Goal: Find specific page/section: Find specific page/section

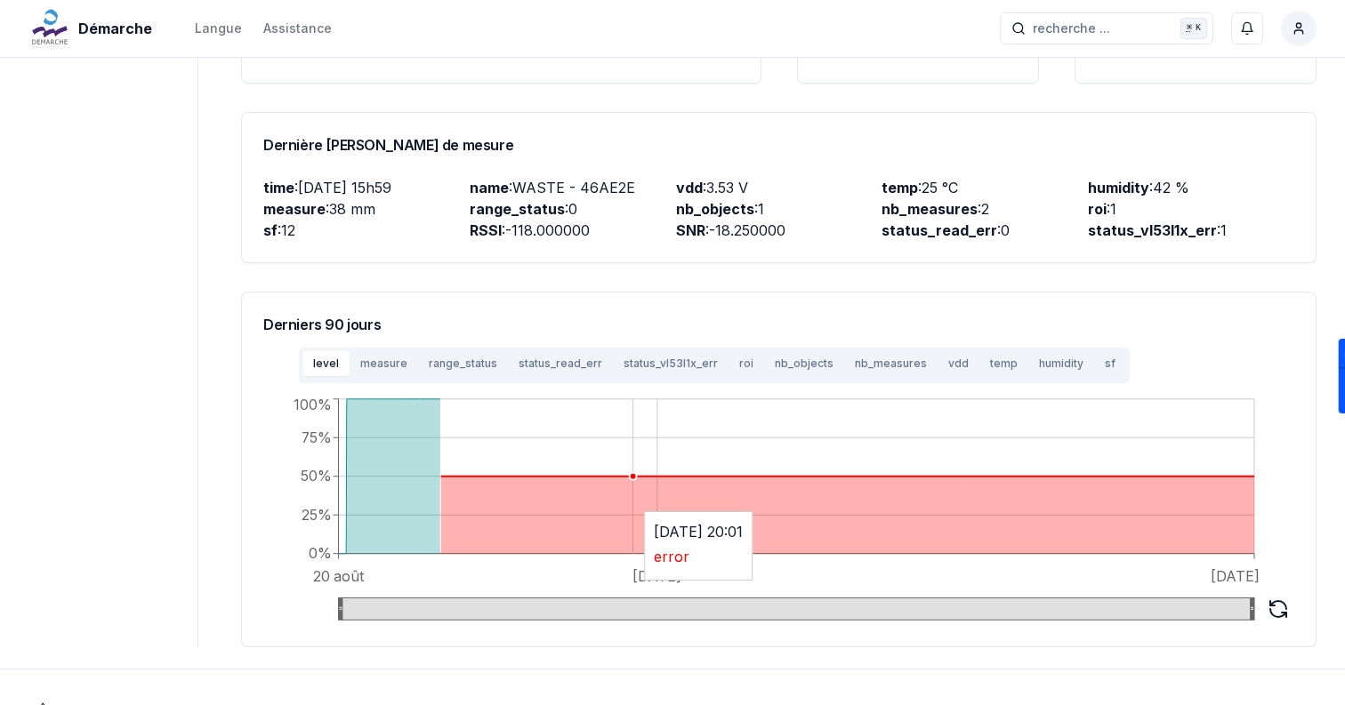
scroll to position [524, 0]
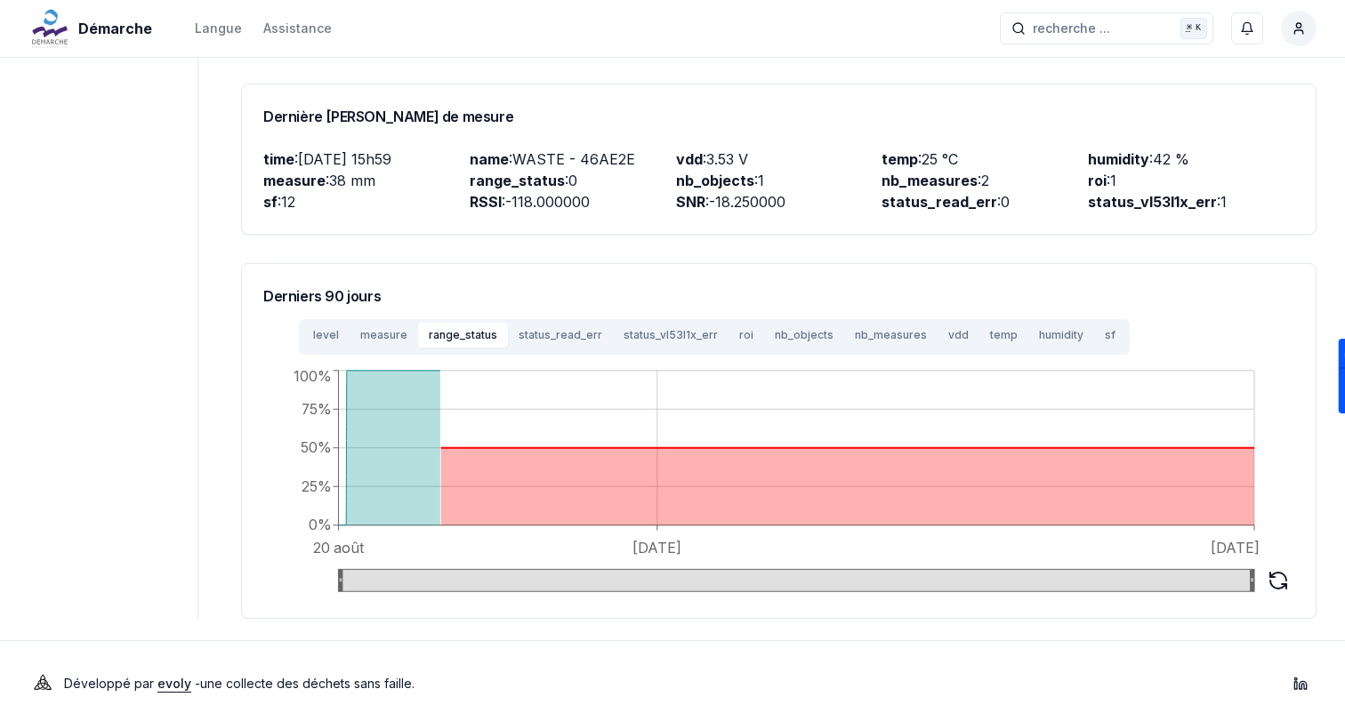
click at [471, 323] on button "range_status" at bounding box center [463, 335] width 90 height 25
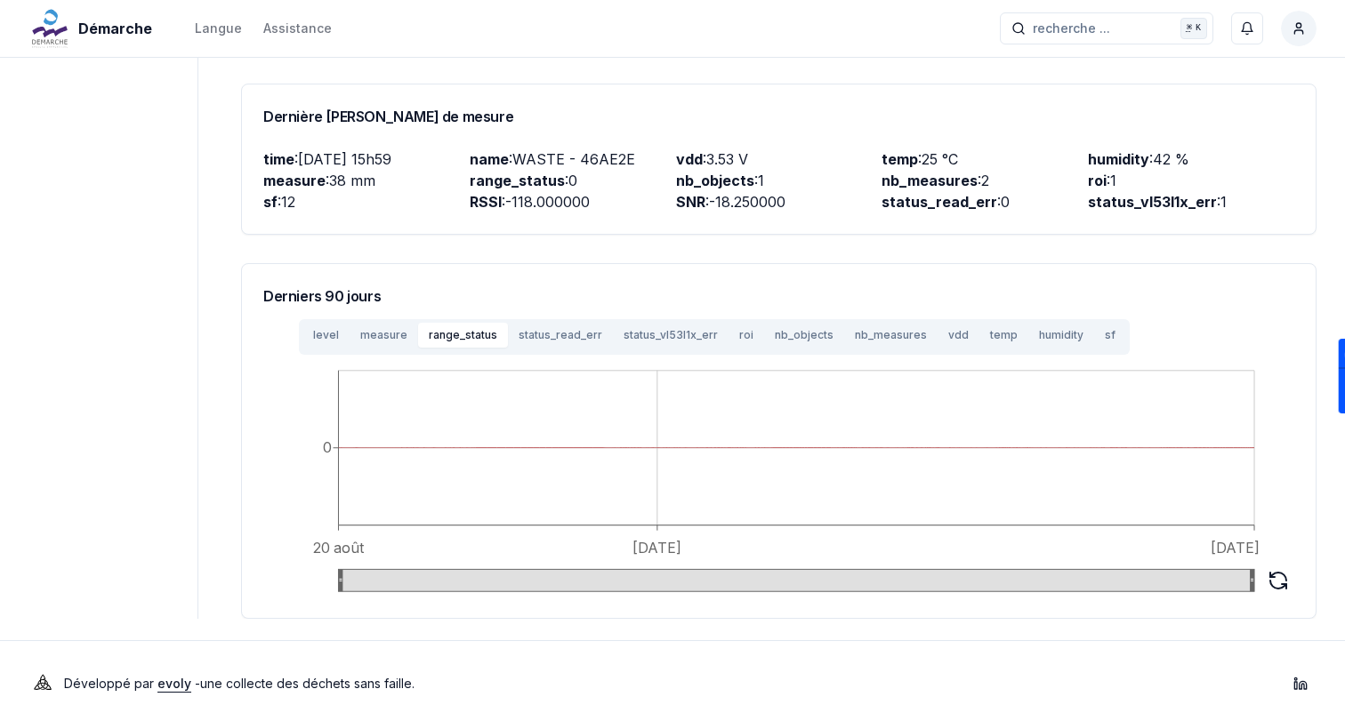
click at [764, 323] on button "nb_objects" at bounding box center [804, 335] width 80 height 25
click at [699, 323] on button "status_vl53l1x_err" at bounding box center [671, 335] width 116 height 25
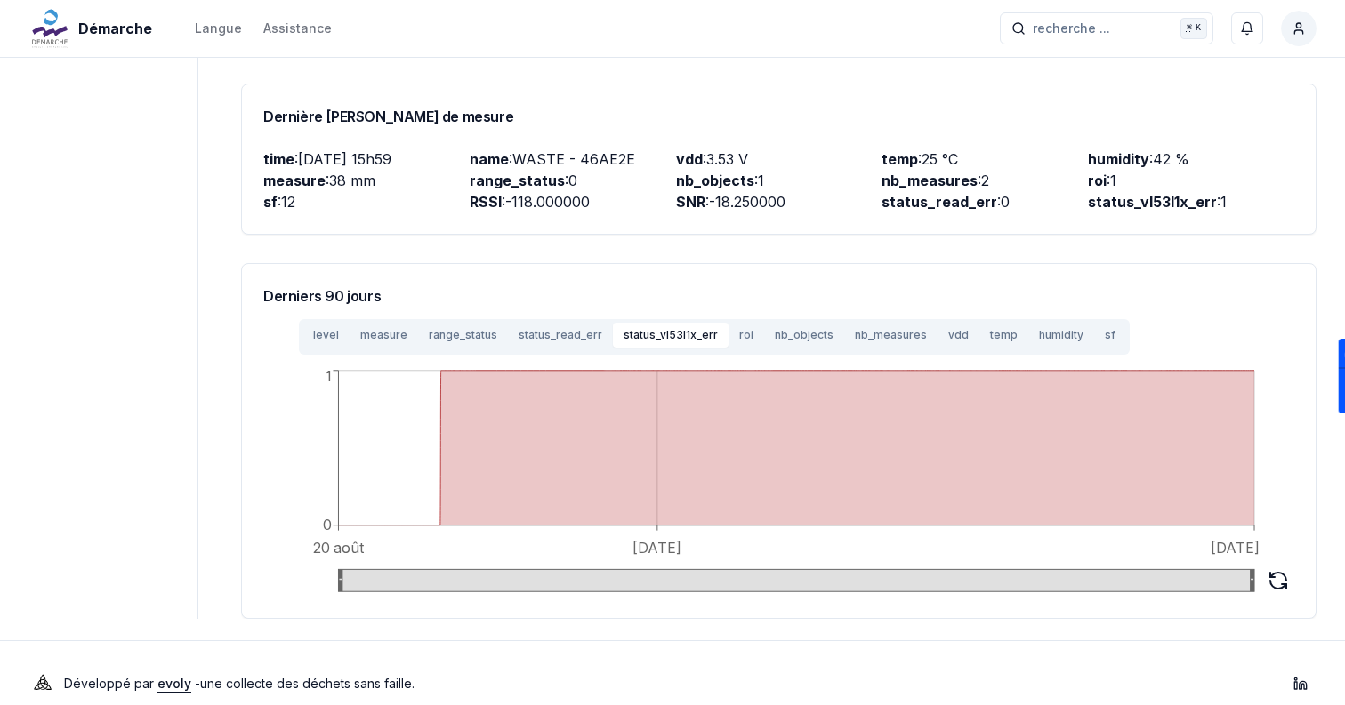
click at [566, 323] on button "status_read_err" at bounding box center [560, 335] width 105 height 25
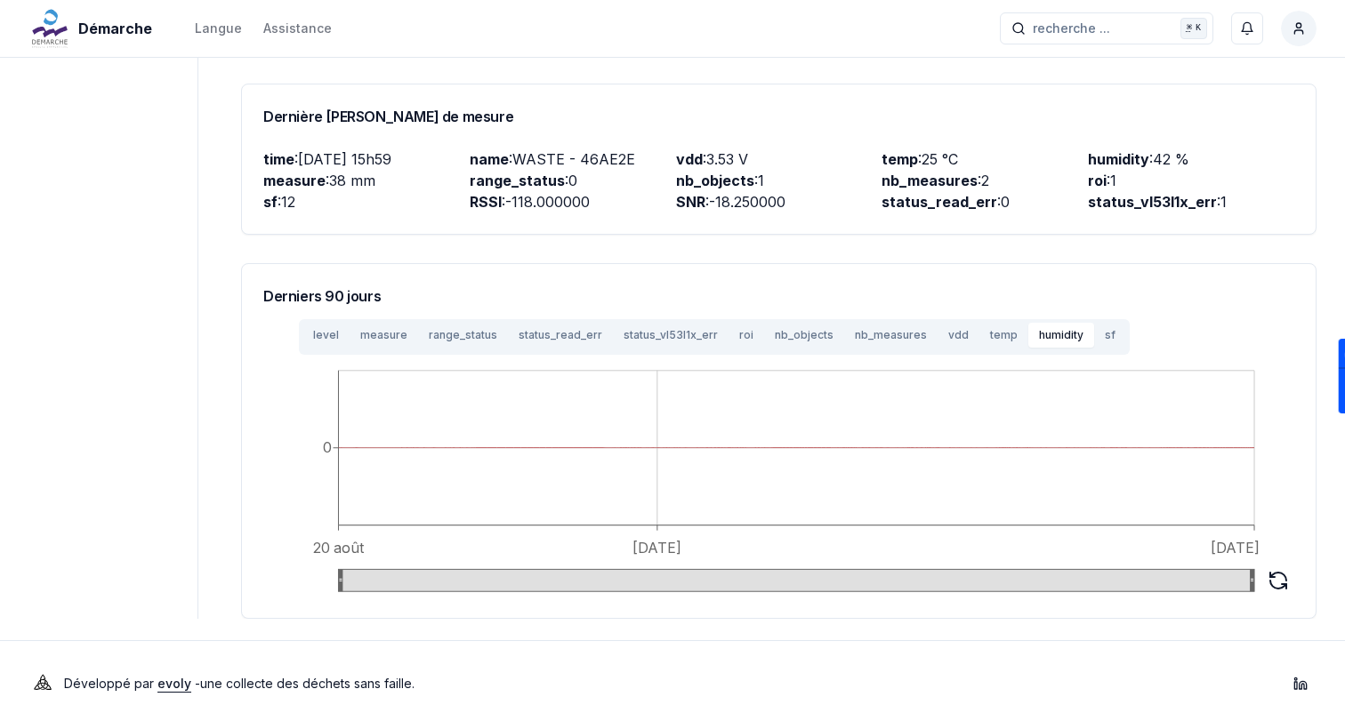
click at [1028, 324] on button "humidity" at bounding box center [1061, 335] width 66 height 25
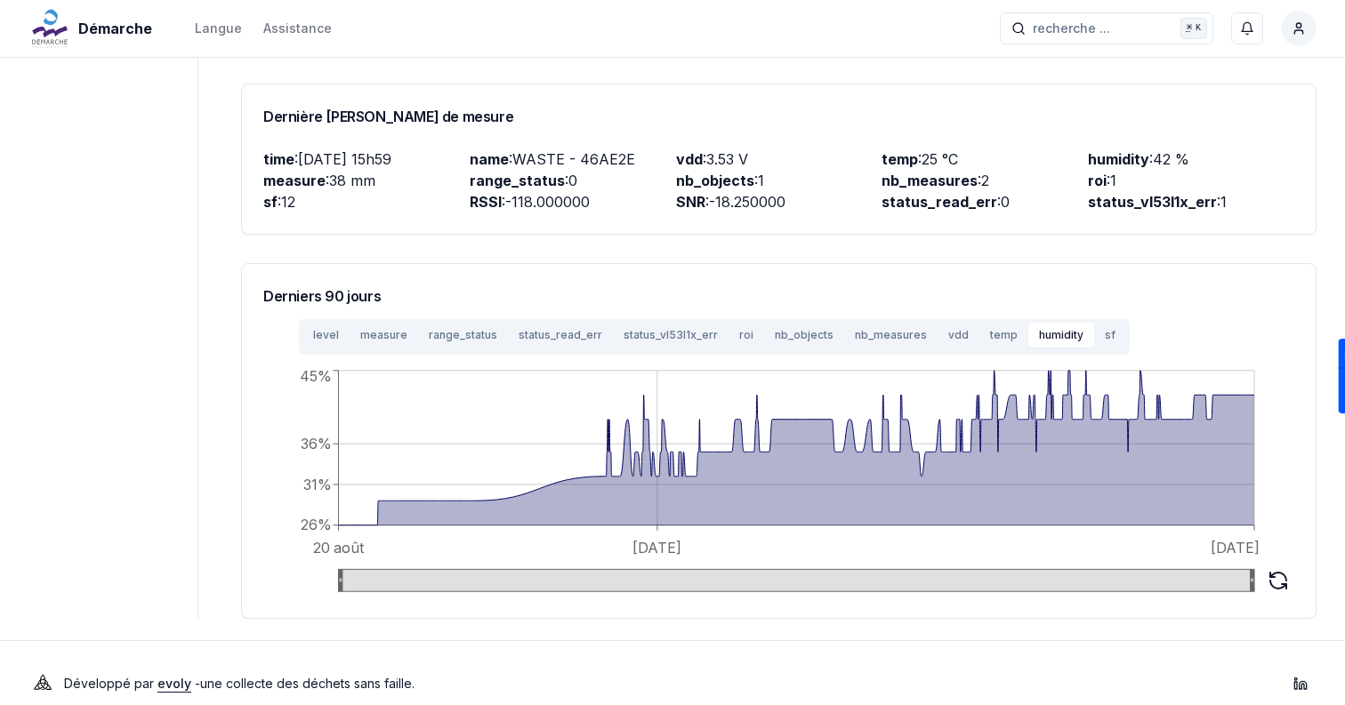
click at [980, 323] on button "temp" at bounding box center [1004, 335] width 49 height 25
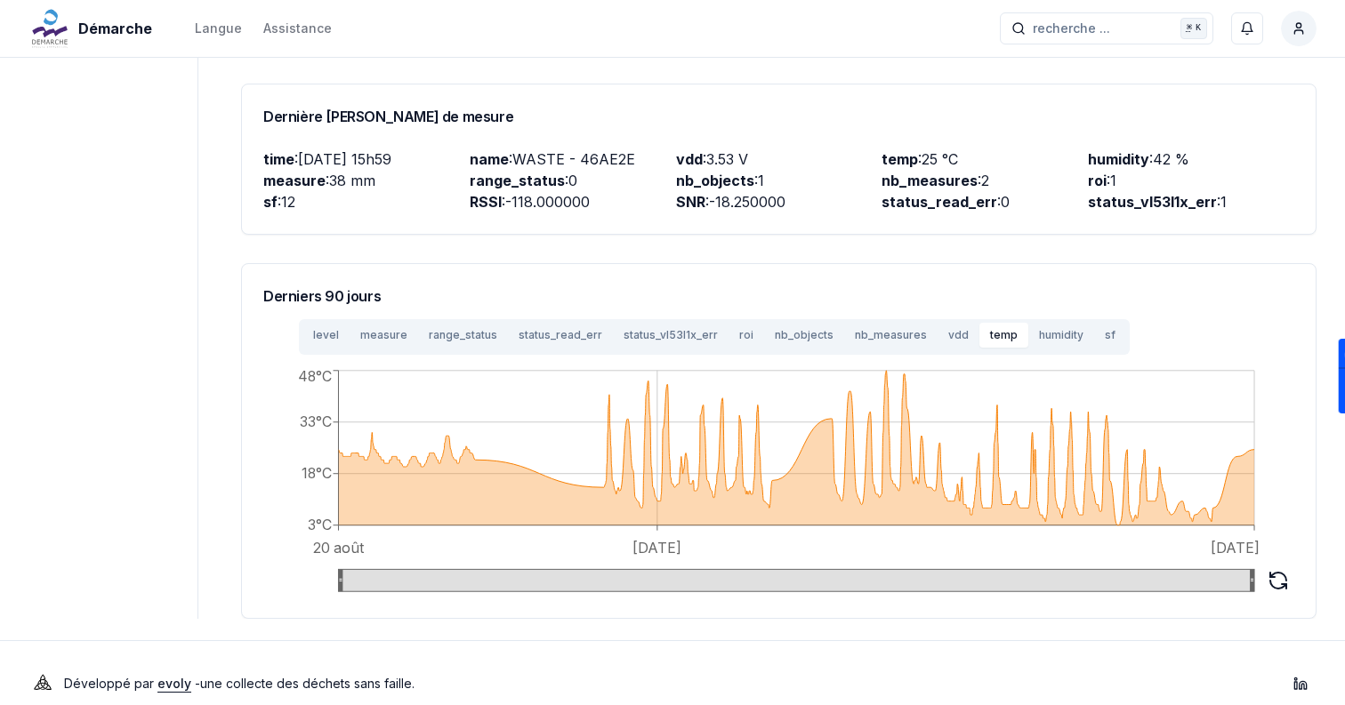
click at [890, 323] on button "nb_measures" at bounding box center [890, 335] width 93 height 25
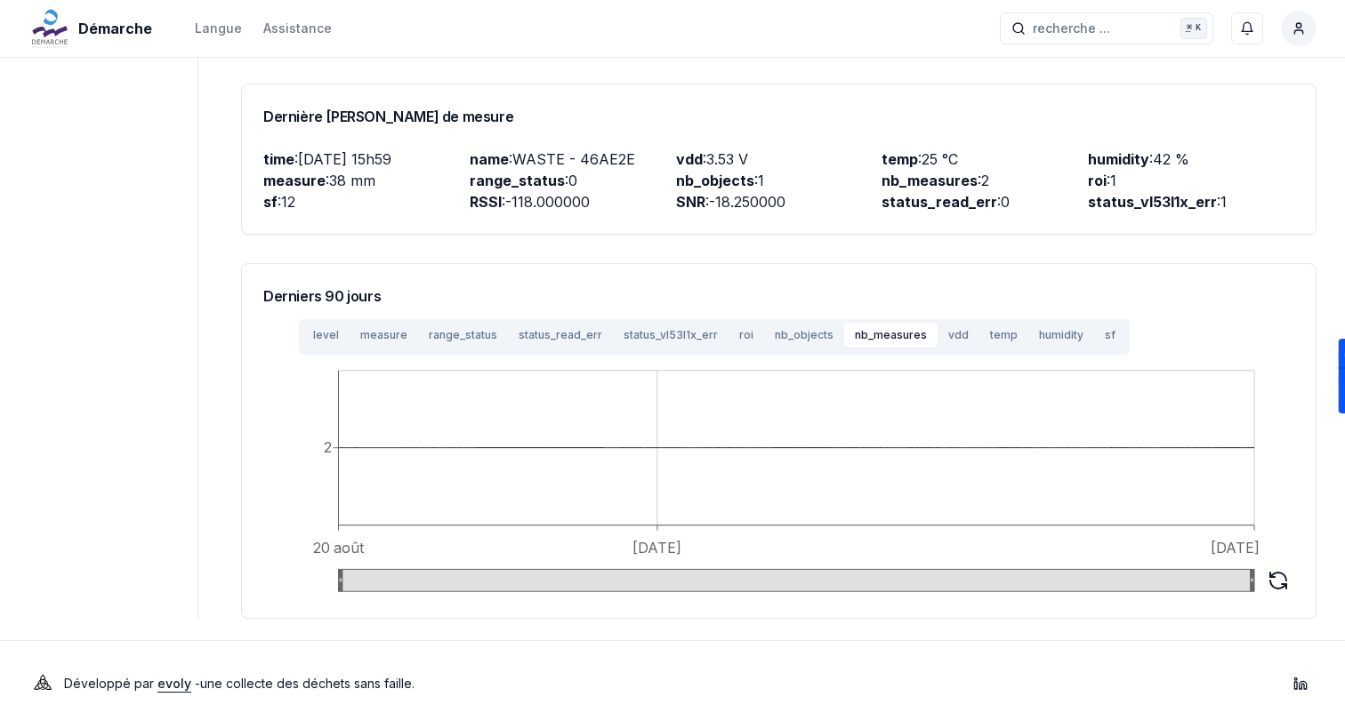
click at [351, 324] on button "measure" at bounding box center [384, 335] width 69 height 25
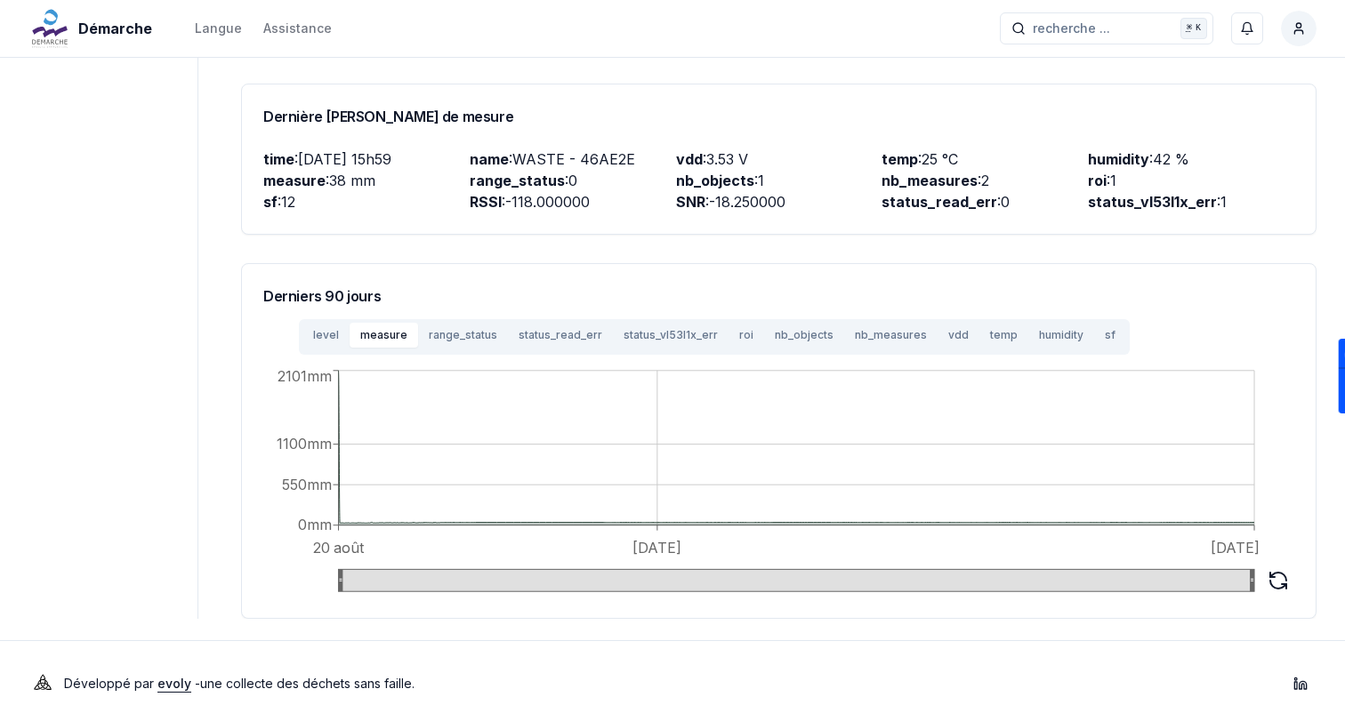
click at [313, 324] on button "level" at bounding box center [325, 335] width 47 height 25
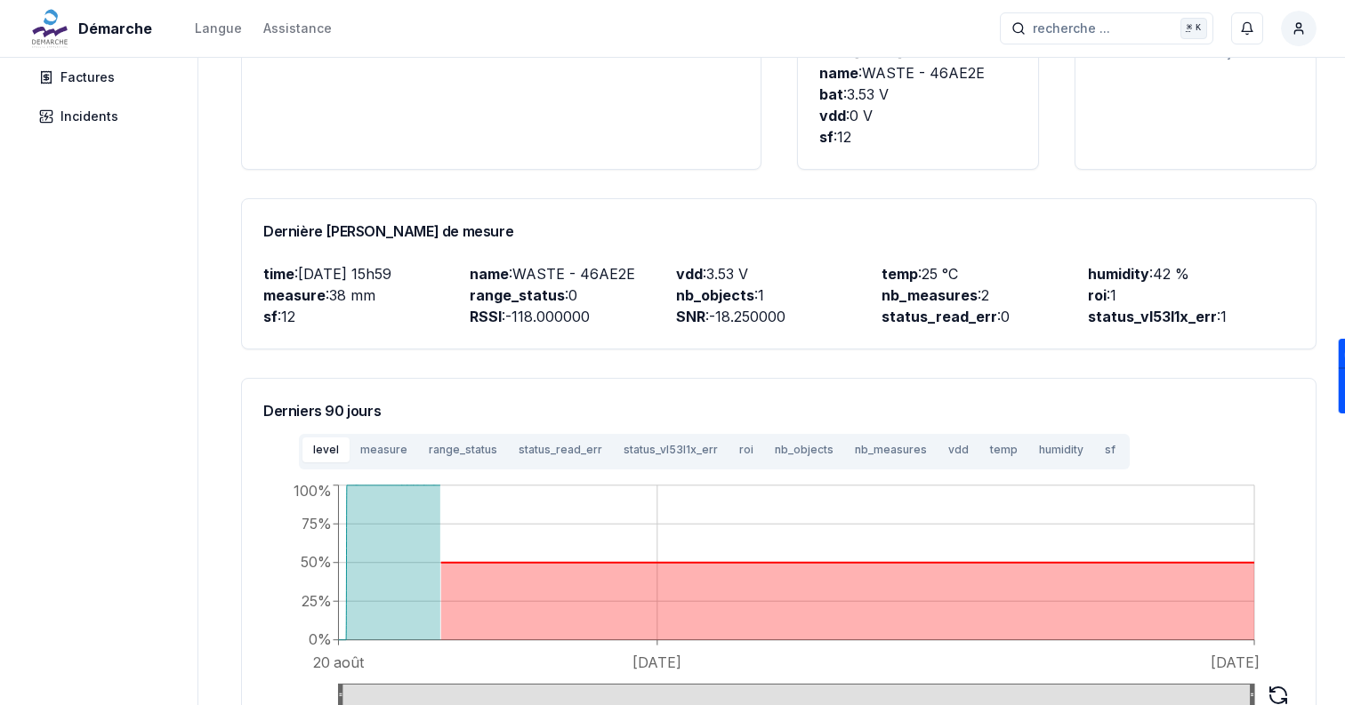
scroll to position [410, 0]
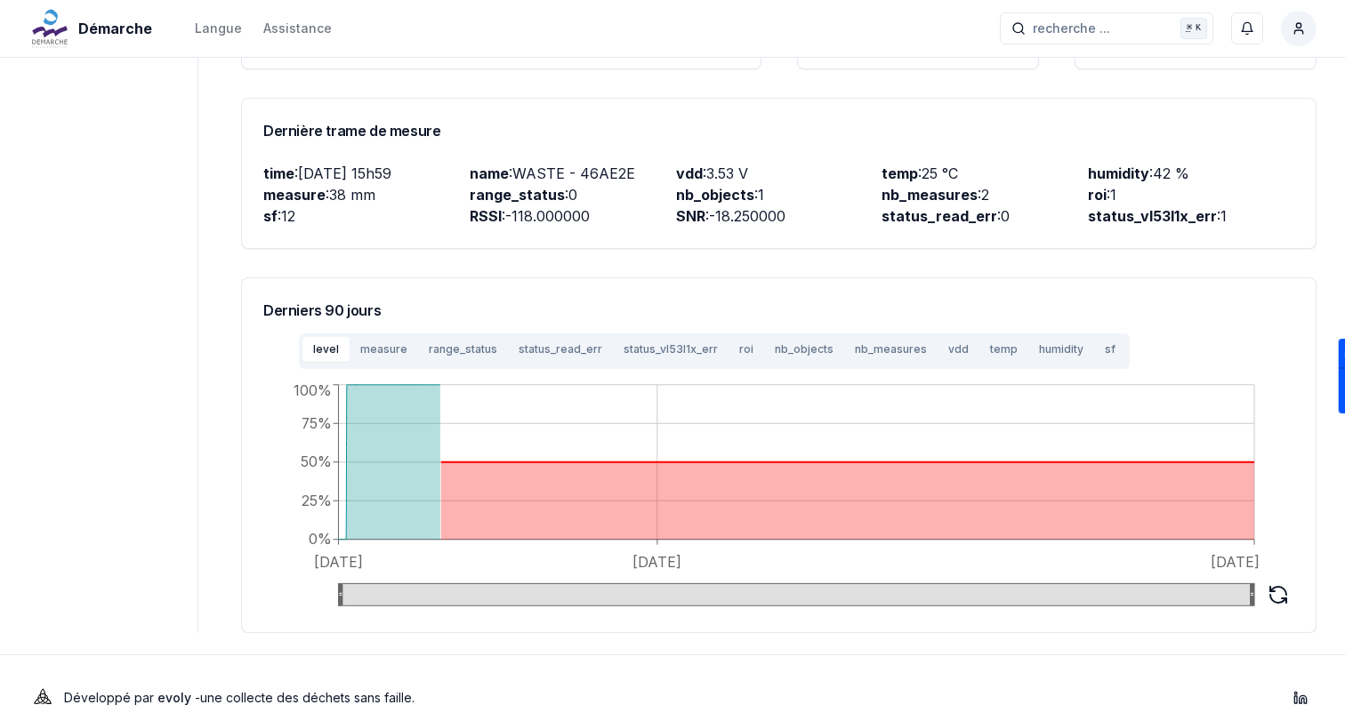
scroll to position [524, 0]
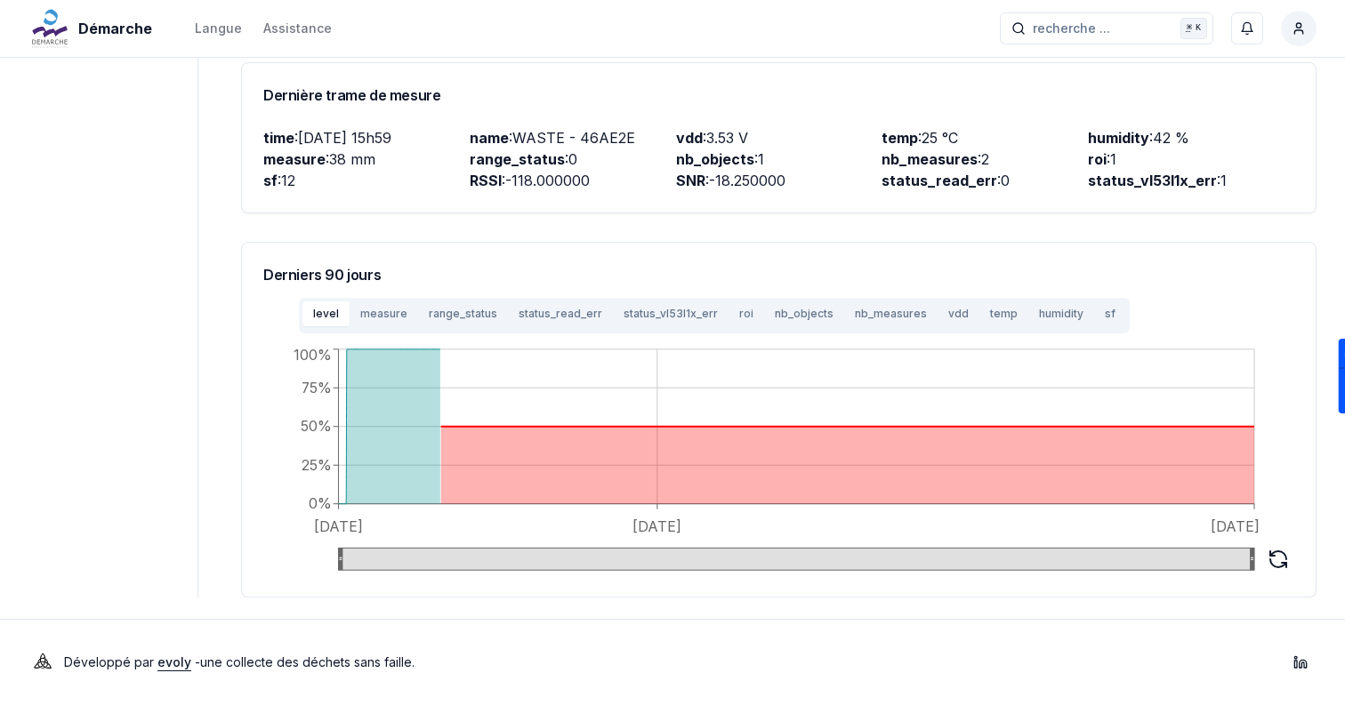
click at [372, 317] on button "measure" at bounding box center [384, 314] width 69 height 25
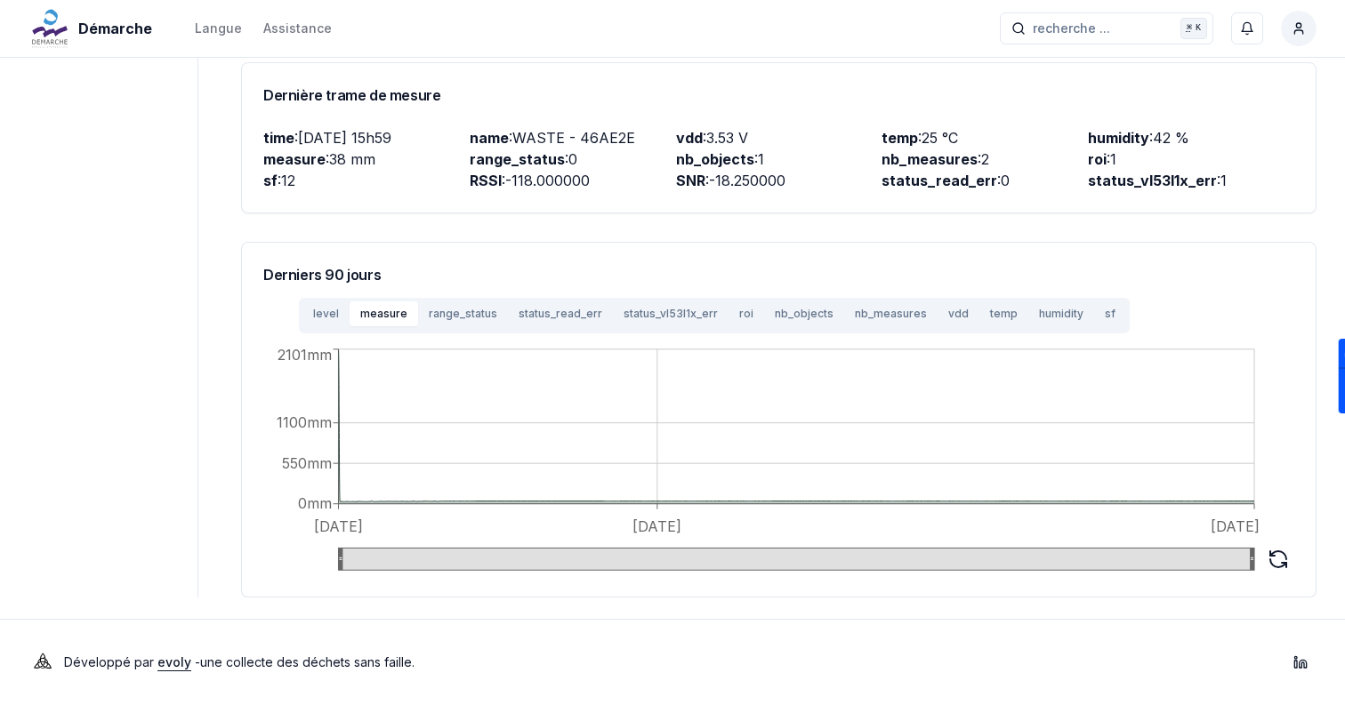
click at [423, 315] on button "range_status" at bounding box center [463, 314] width 90 height 25
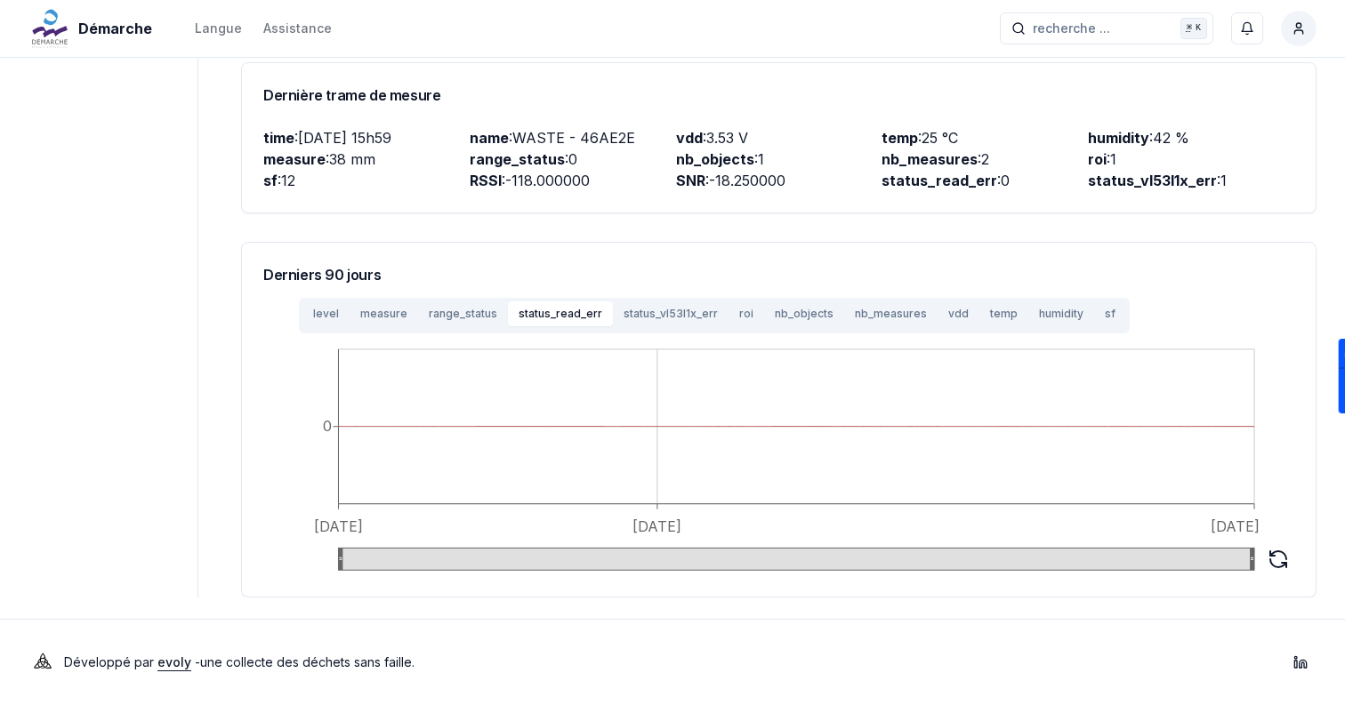
click at [593, 317] on button "status_read_err" at bounding box center [560, 314] width 105 height 25
click at [675, 310] on button "status_vl53l1x_err" at bounding box center [671, 314] width 116 height 25
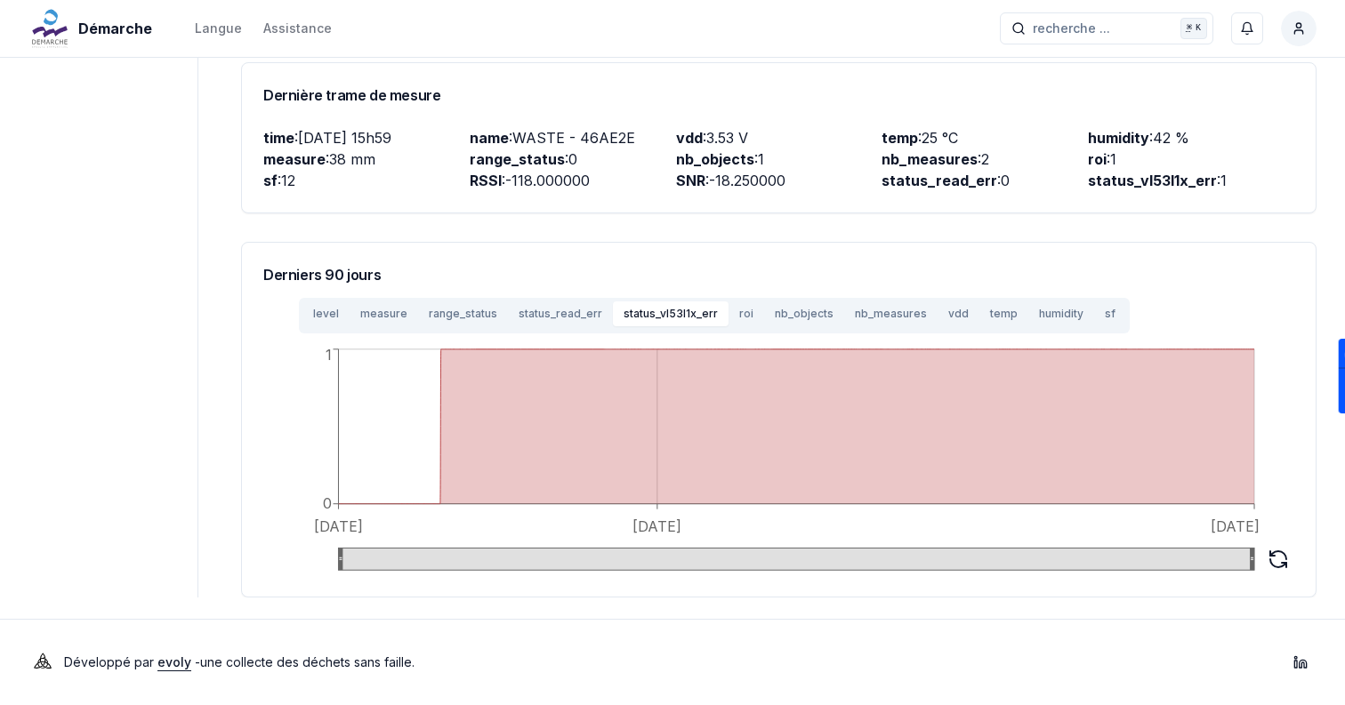
click at [1028, 325] on button "humidity" at bounding box center [1061, 314] width 66 height 25
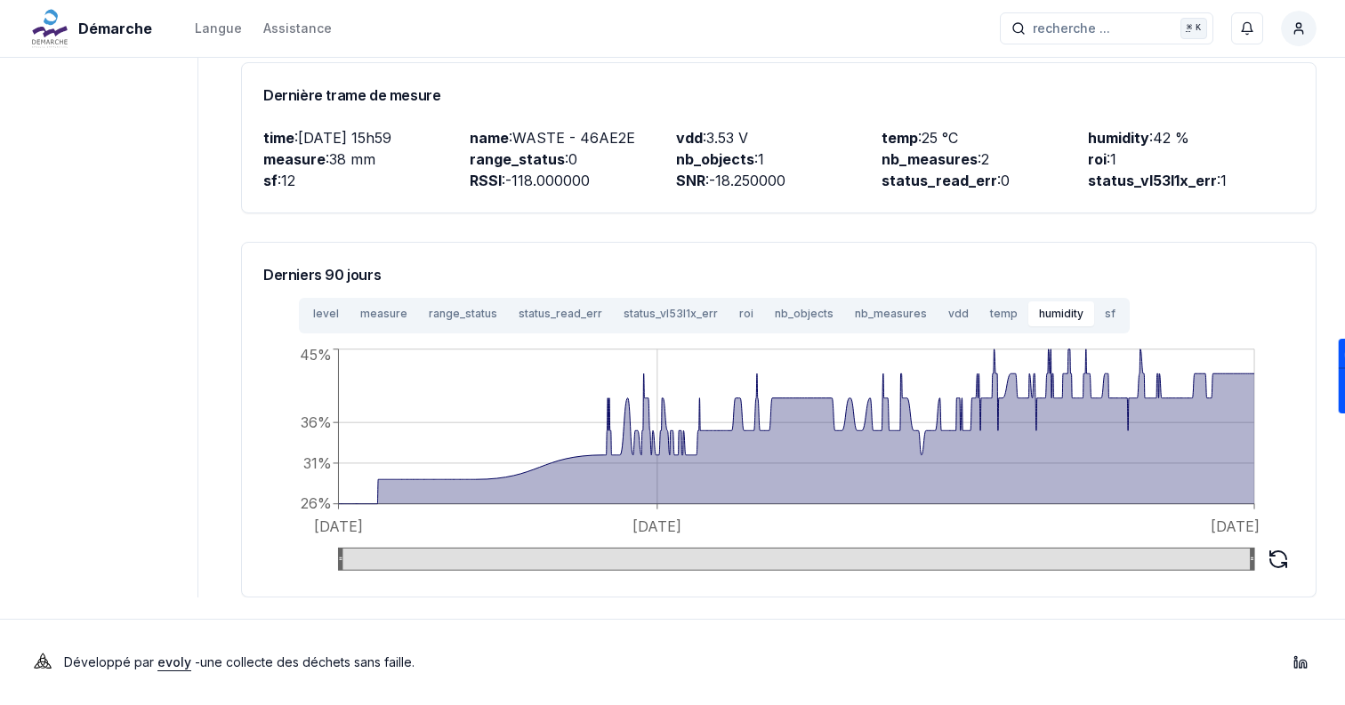
click at [1059, 316] on button "humidity" at bounding box center [1061, 314] width 66 height 25
click at [1094, 315] on button "sf" at bounding box center [1110, 314] width 32 height 25
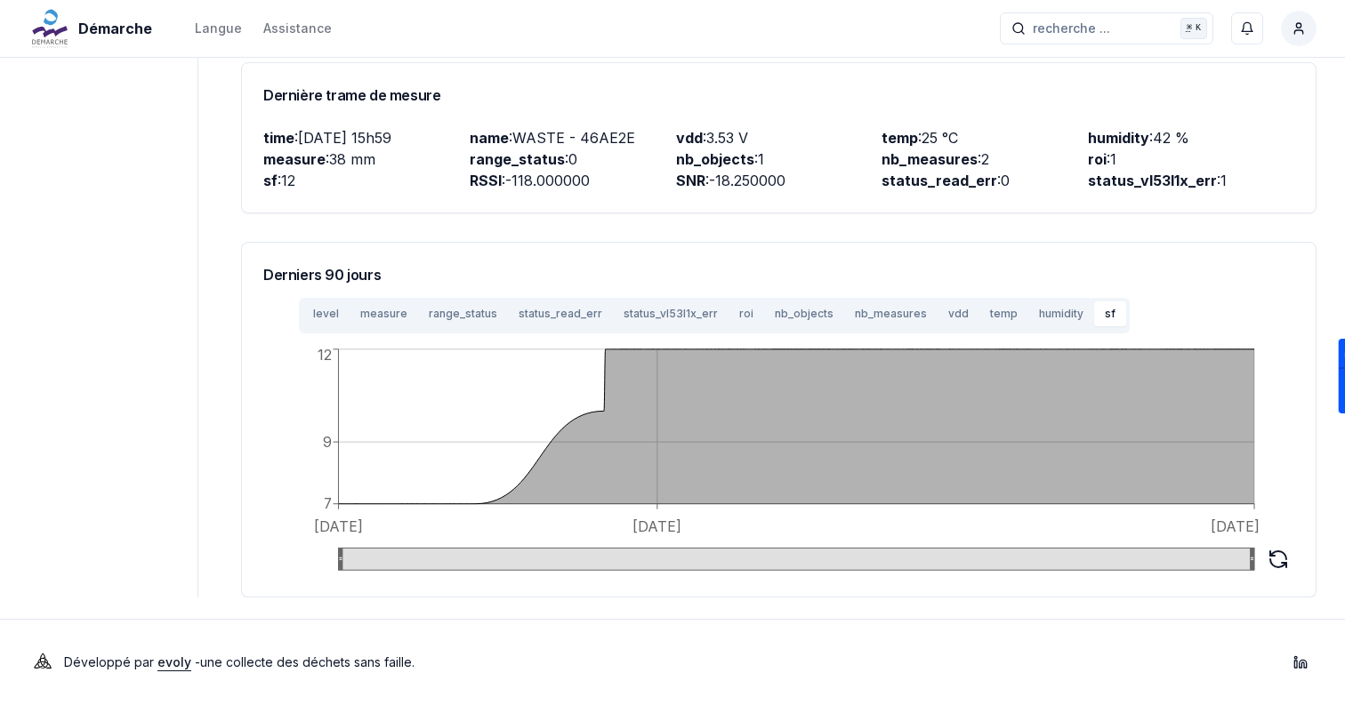
click at [980, 325] on button "temp" at bounding box center [1004, 314] width 49 height 25
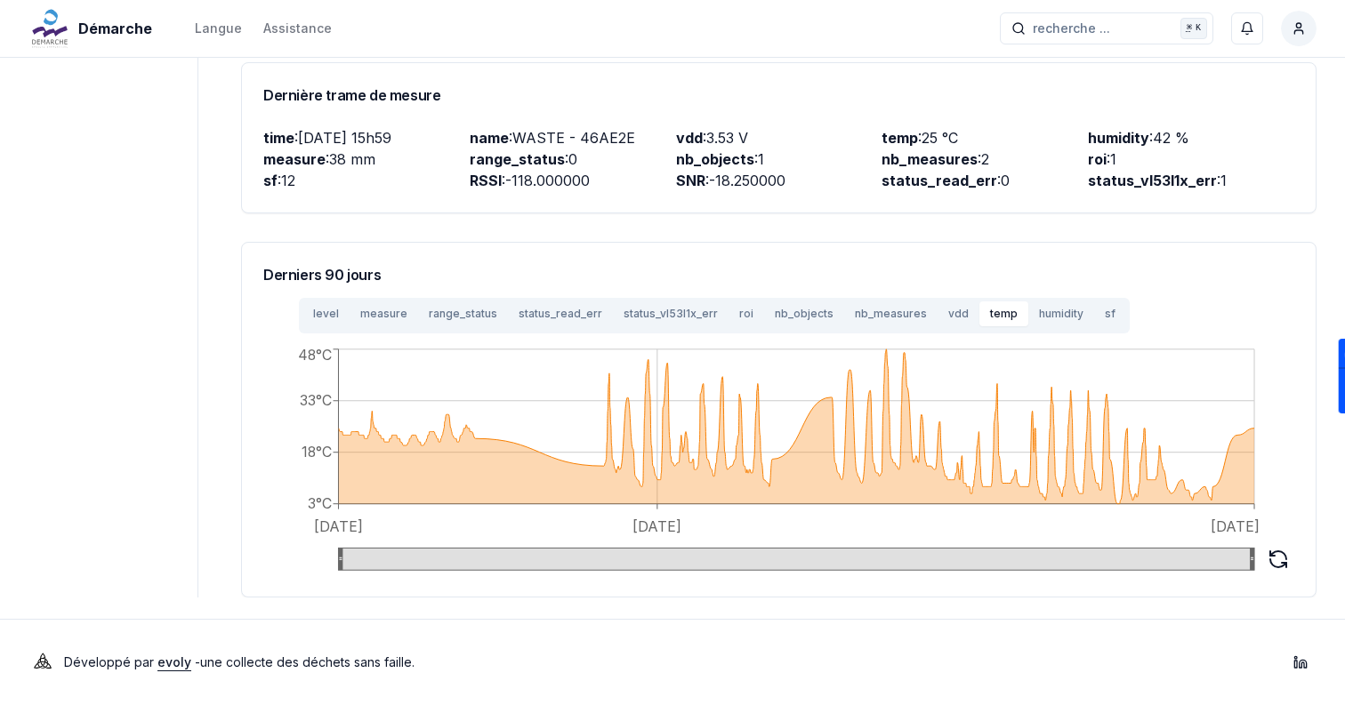
click at [938, 323] on button "vdd" at bounding box center [959, 314] width 42 height 25
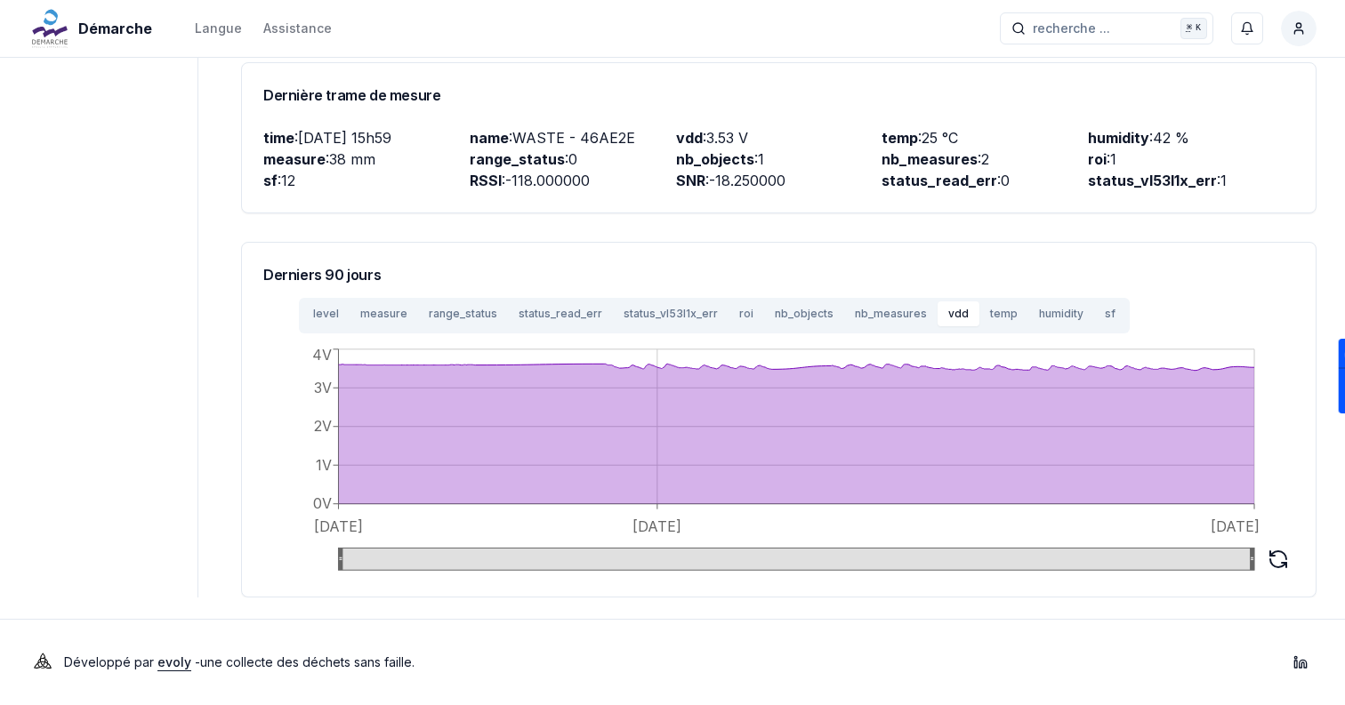
click at [857, 323] on button "nb_measures" at bounding box center [890, 314] width 93 height 25
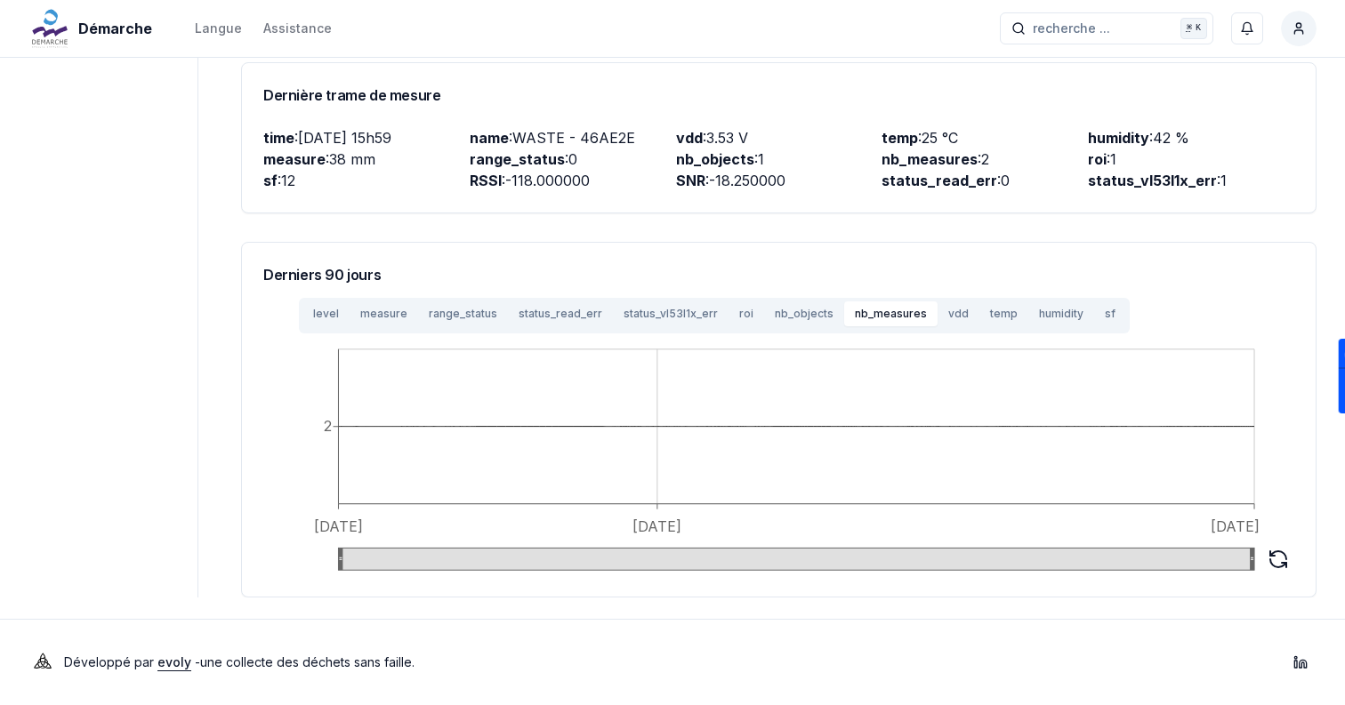
click at [938, 323] on button "vdd" at bounding box center [959, 314] width 42 height 25
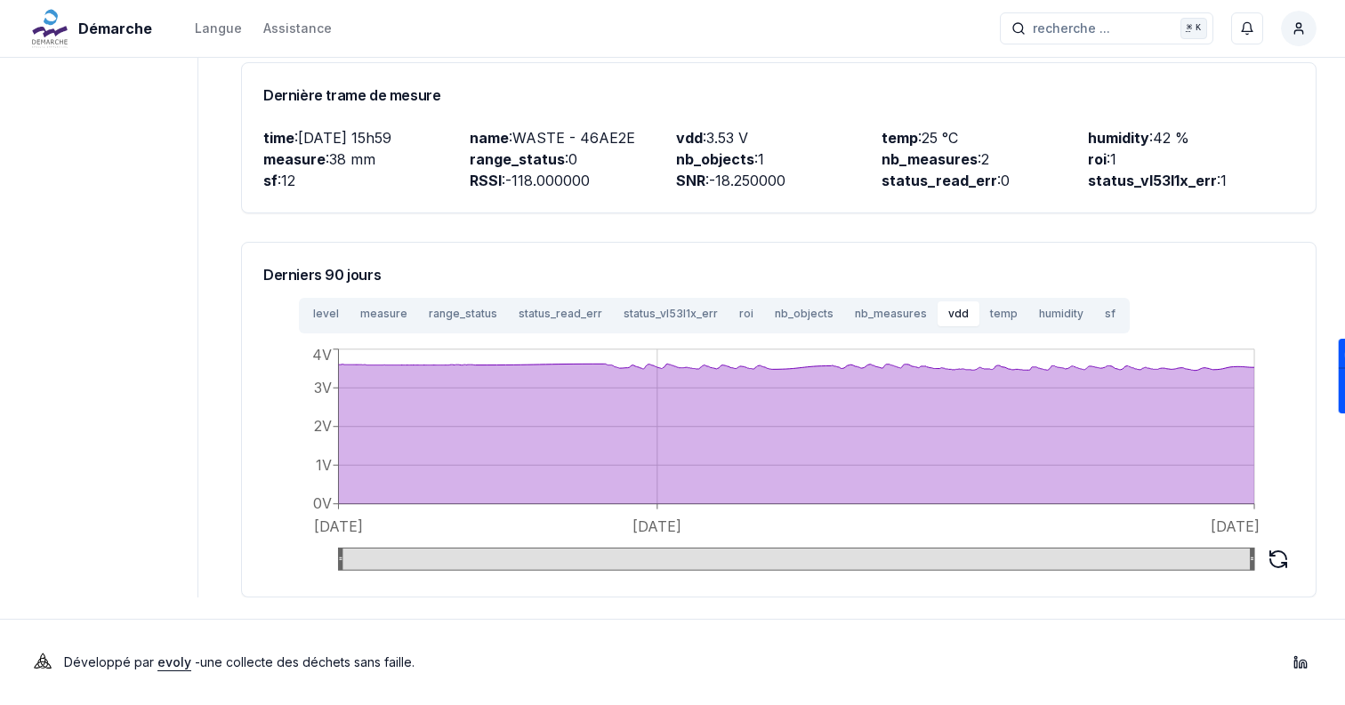
click at [845, 322] on button "nb_measures" at bounding box center [890, 314] width 93 height 25
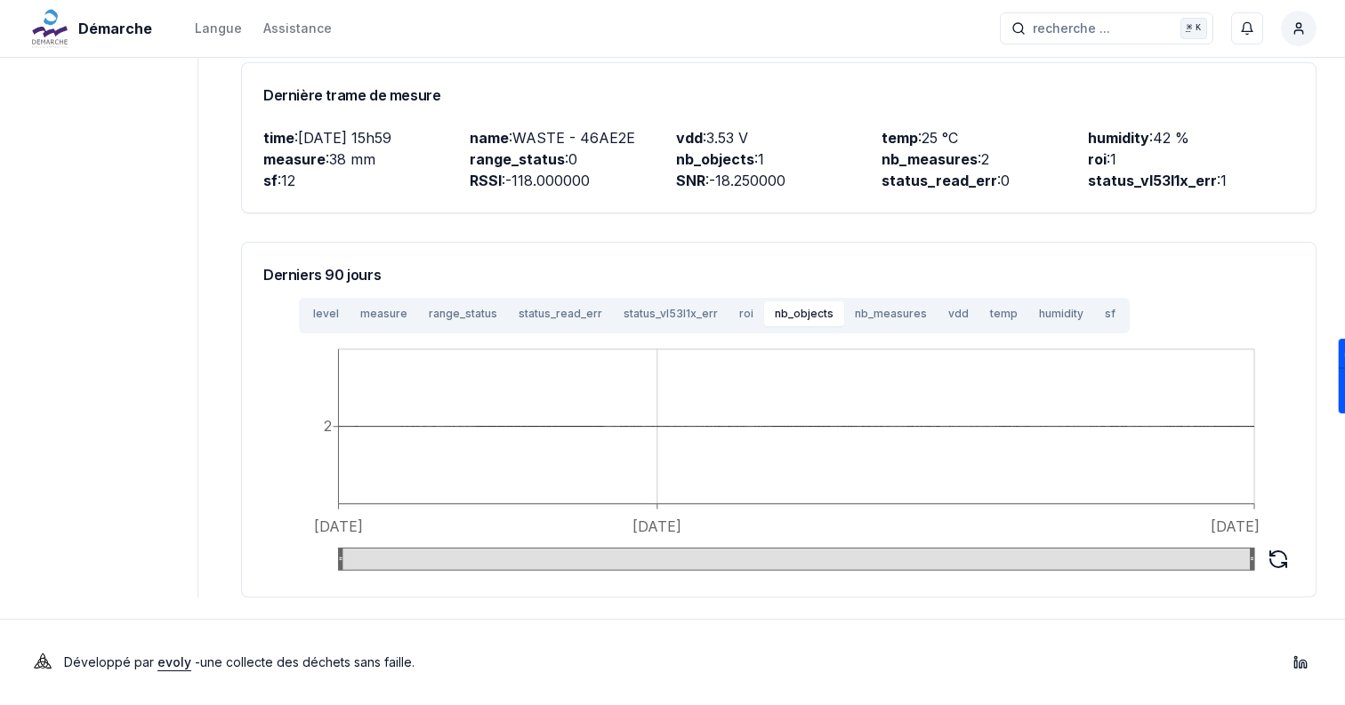
click at [764, 320] on button "nb_objects" at bounding box center [804, 314] width 80 height 25
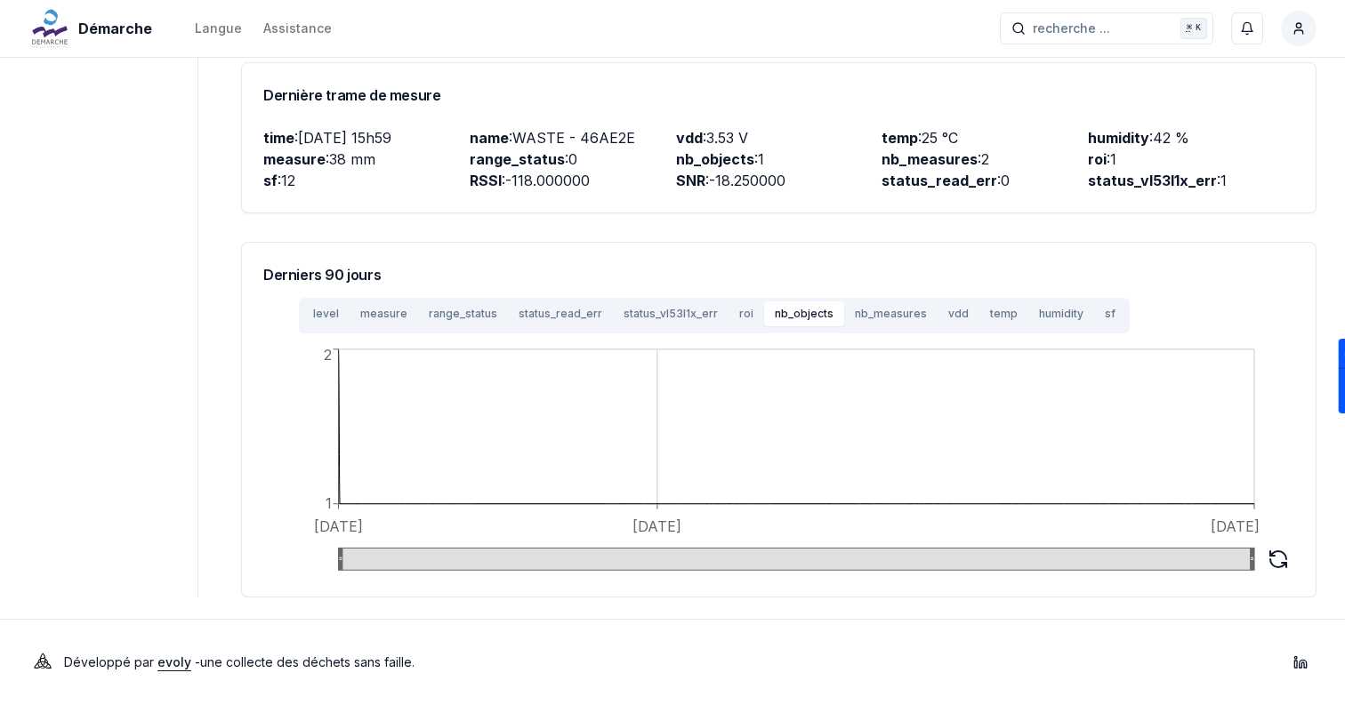
click at [729, 321] on button "roi" at bounding box center [747, 314] width 36 height 25
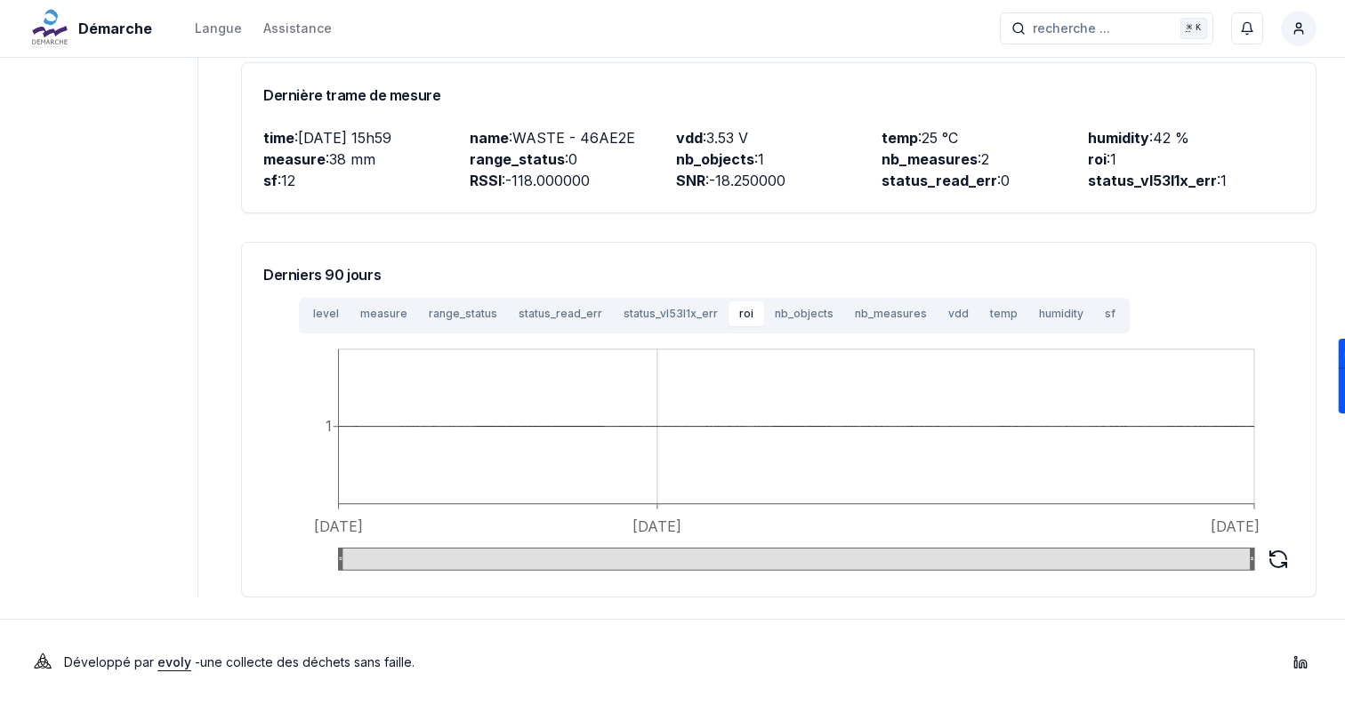
click at [650, 329] on div "level measure range_status status_read_err status_vl53l1x_err roi nb_objects nb…" at bounding box center [714, 316] width 831 height 36
click at [621, 316] on button "status_vl53l1x_err" at bounding box center [671, 314] width 116 height 25
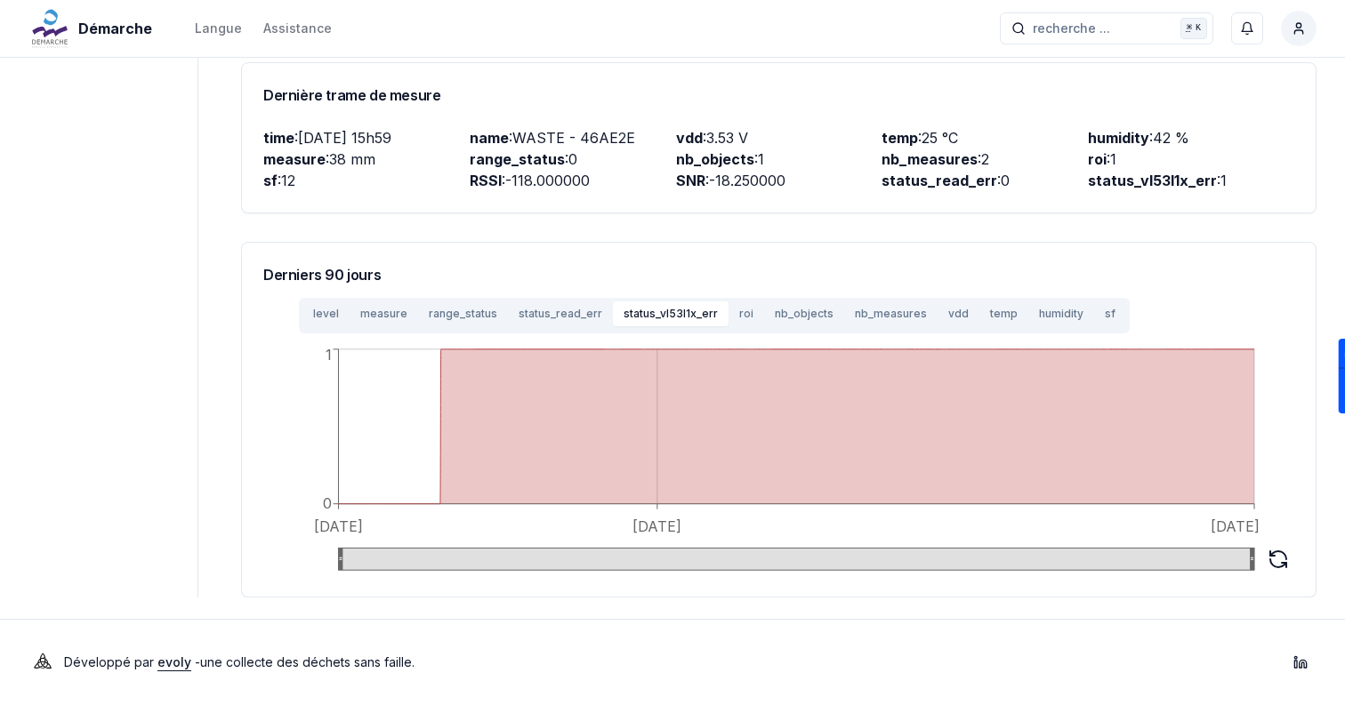
click at [508, 318] on button "status_read_err" at bounding box center [560, 314] width 105 height 25
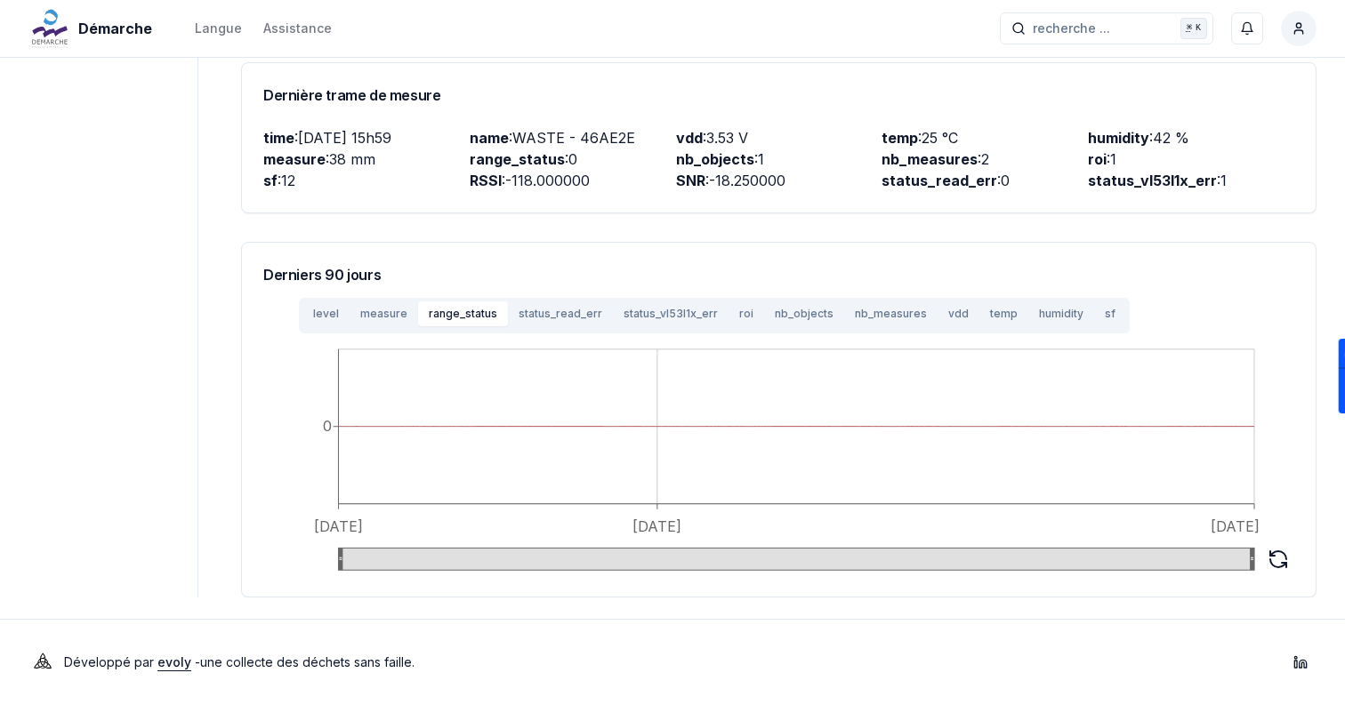
click at [436, 321] on button "range_status" at bounding box center [463, 314] width 90 height 25
click at [321, 323] on button "level" at bounding box center [325, 314] width 47 height 25
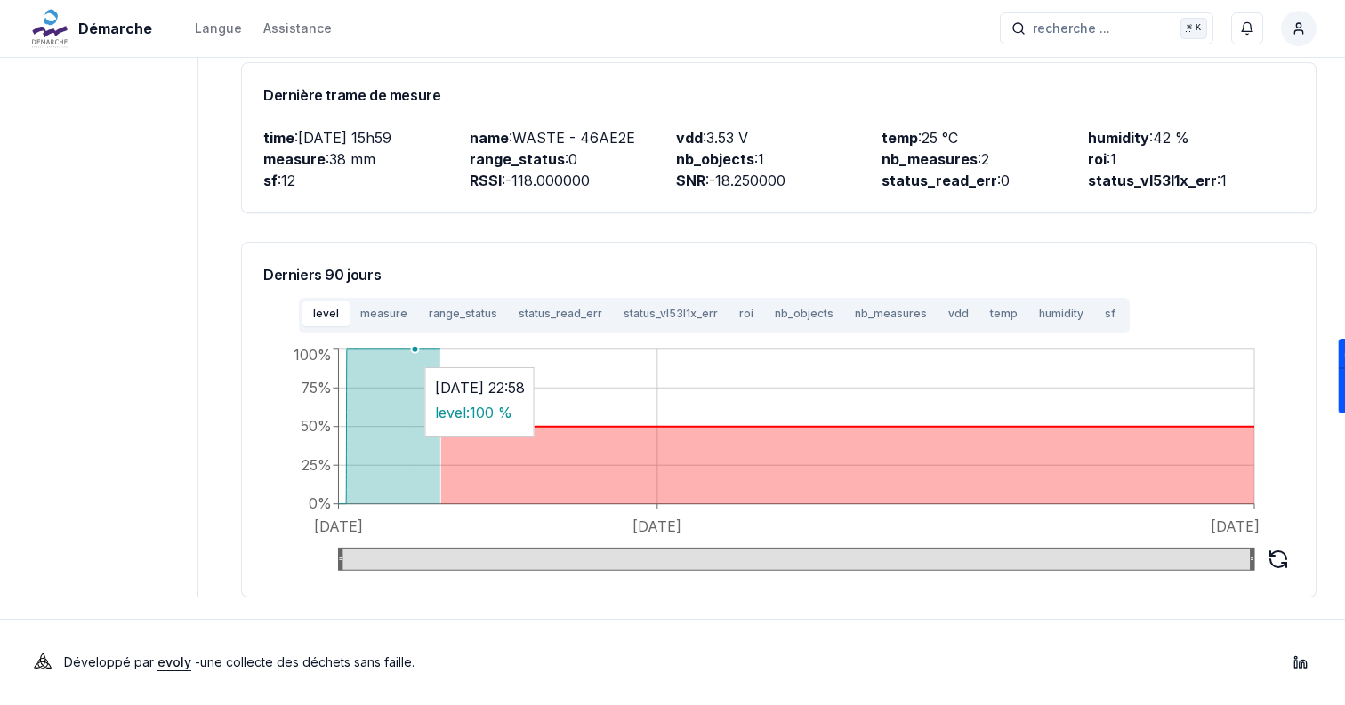
scroll to position [0, 0]
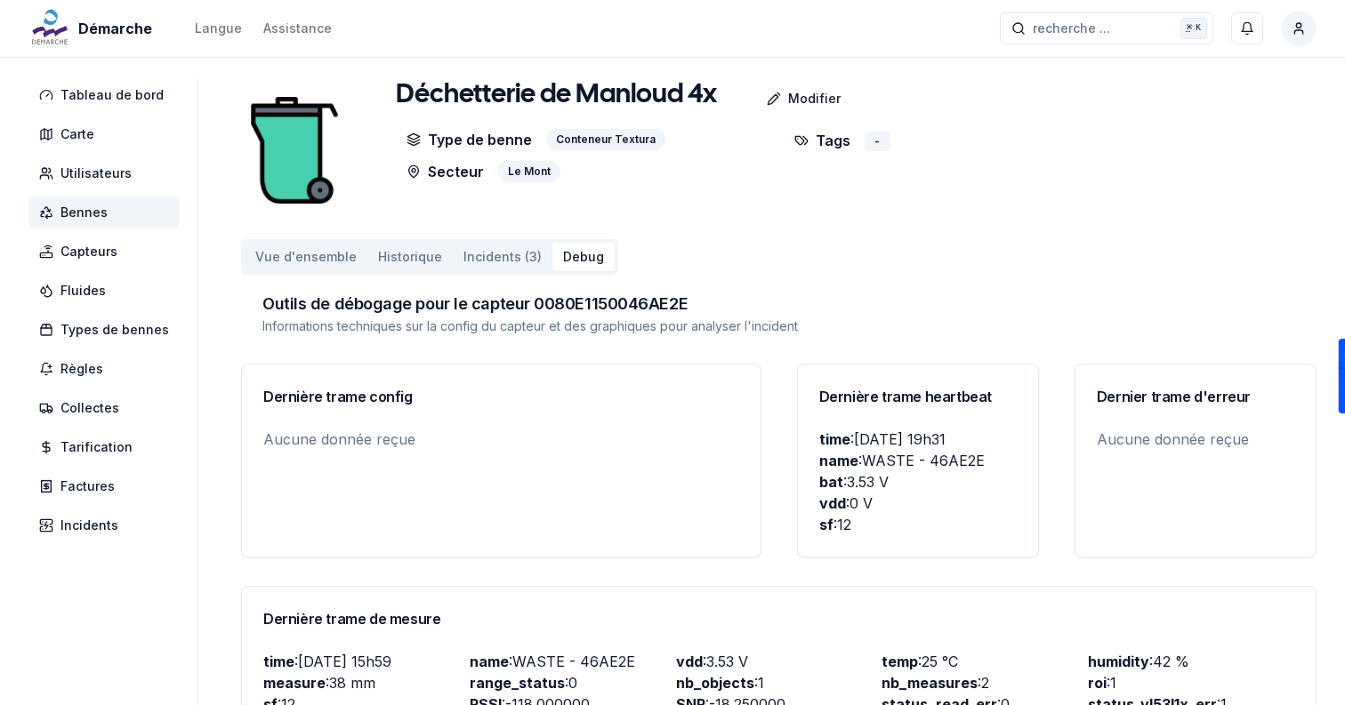
click at [109, 206] on span "Bennes" at bounding box center [103, 213] width 151 height 32
